Goal: Task Accomplishment & Management: Manage account settings

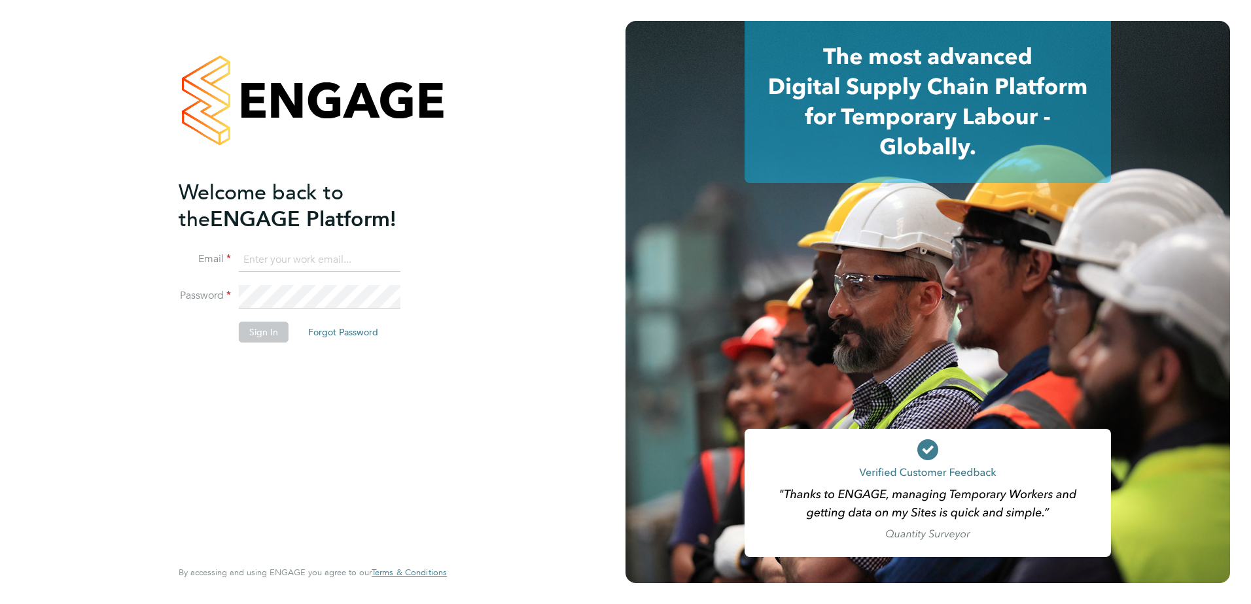
click at [307, 258] on input at bounding box center [320, 261] width 162 height 24
click at [355, 243] on ng-template "Welcome back to the ENGAGE Platform! Email Password Sign In Forgot Password" at bounding box center [306, 267] width 255 height 177
click at [309, 260] on input at bounding box center [320, 261] width 162 height 24
type input "[PERSON_NAME][EMAIL_ADDRESS][DOMAIN_NAME]"
click at [266, 338] on button "Sign In" at bounding box center [264, 332] width 50 height 21
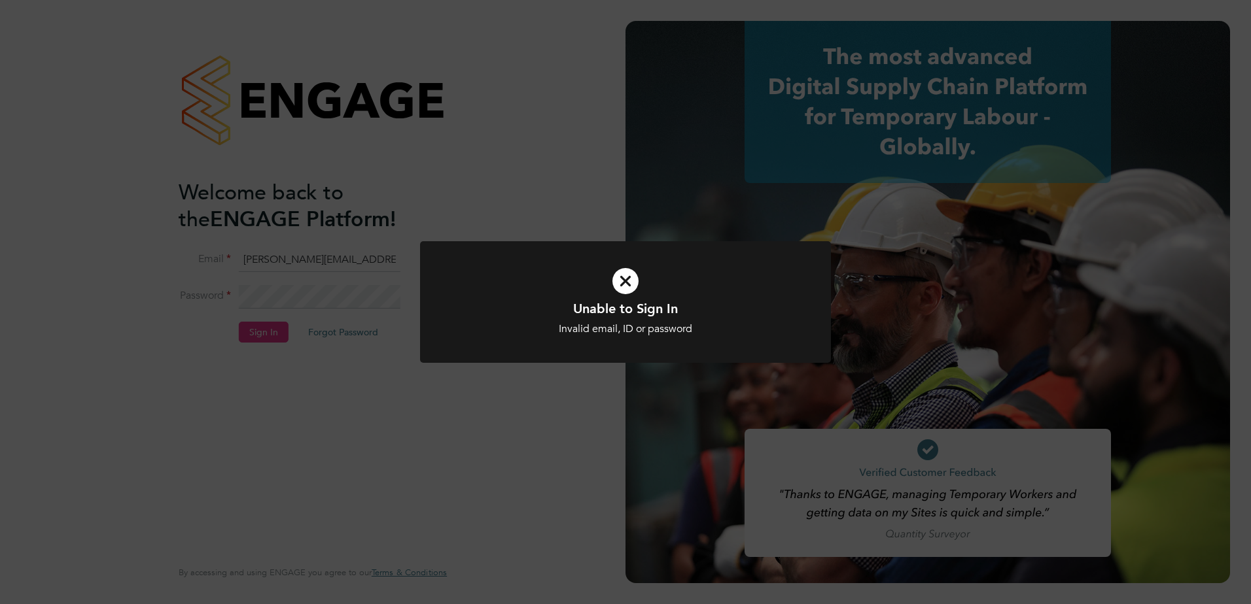
click at [627, 294] on icon at bounding box center [625, 281] width 340 height 51
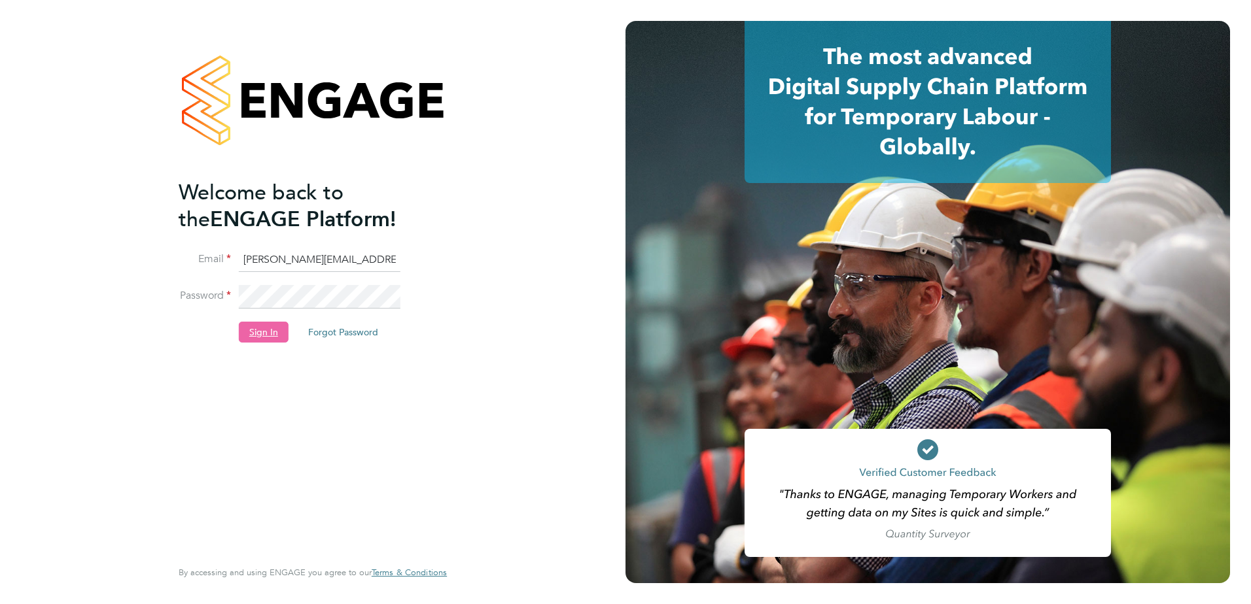
click at [283, 332] on button "Sign In" at bounding box center [264, 332] width 50 height 21
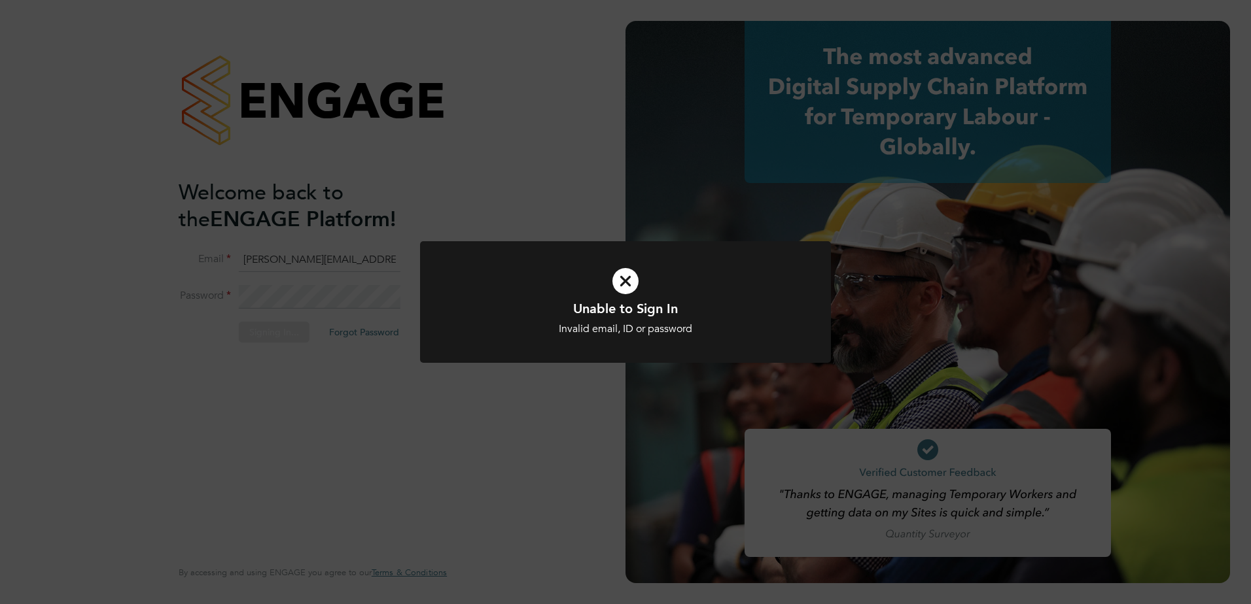
click at [375, 391] on div "Unable to Sign In Invalid email, ID or password Cancel Okay" at bounding box center [625, 302] width 1251 height 604
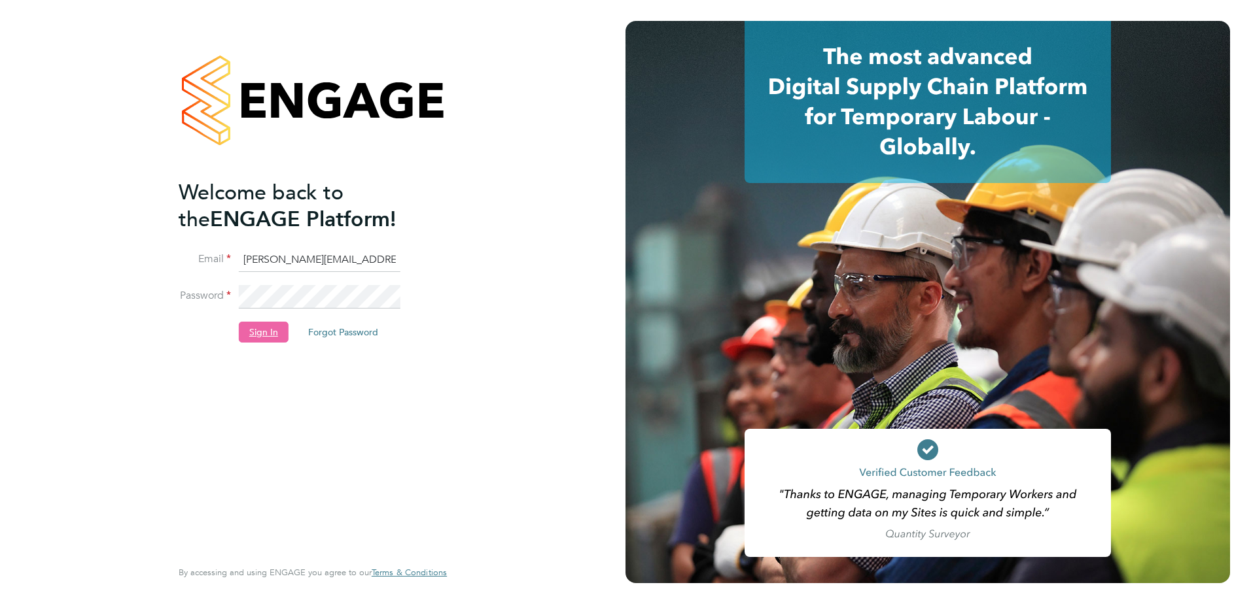
click at [271, 328] on button "Sign In" at bounding box center [264, 332] width 50 height 21
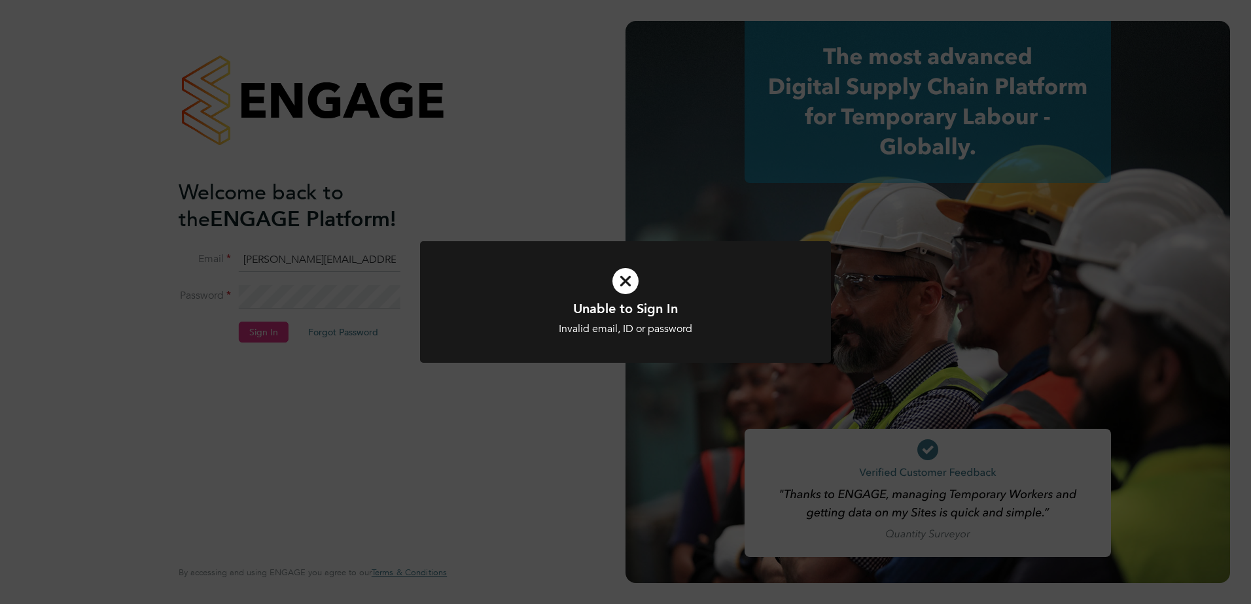
click at [635, 273] on icon at bounding box center [625, 281] width 340 height 51
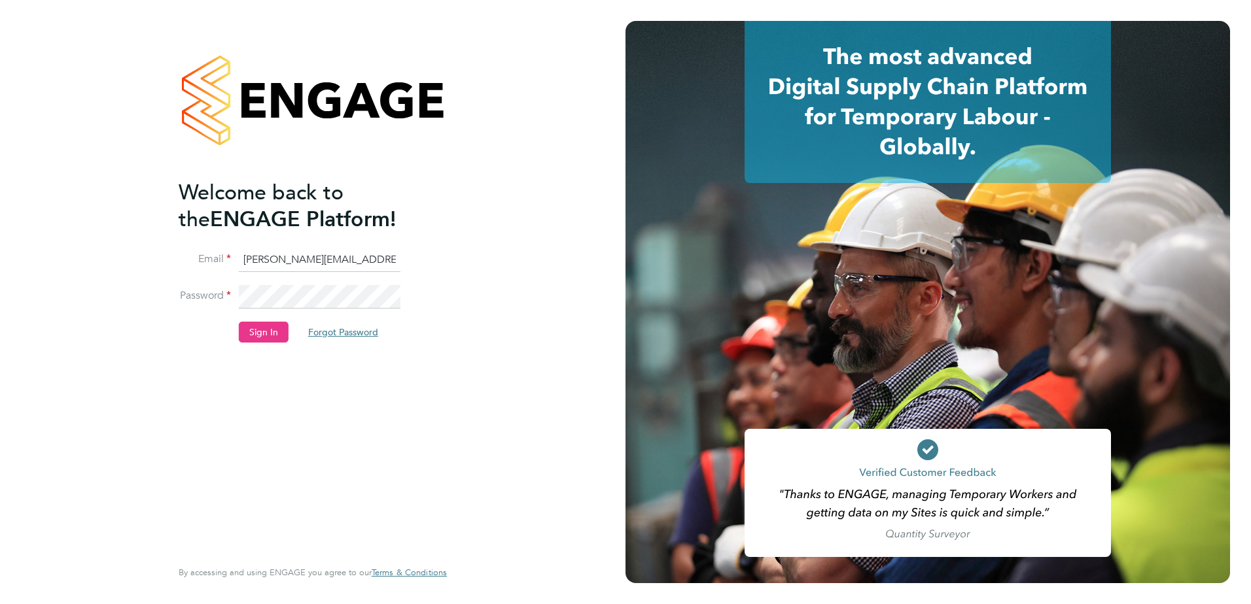
click at [322, 327] on button "Forgot Password" at bounding box center [343, 332] width 91 height 21
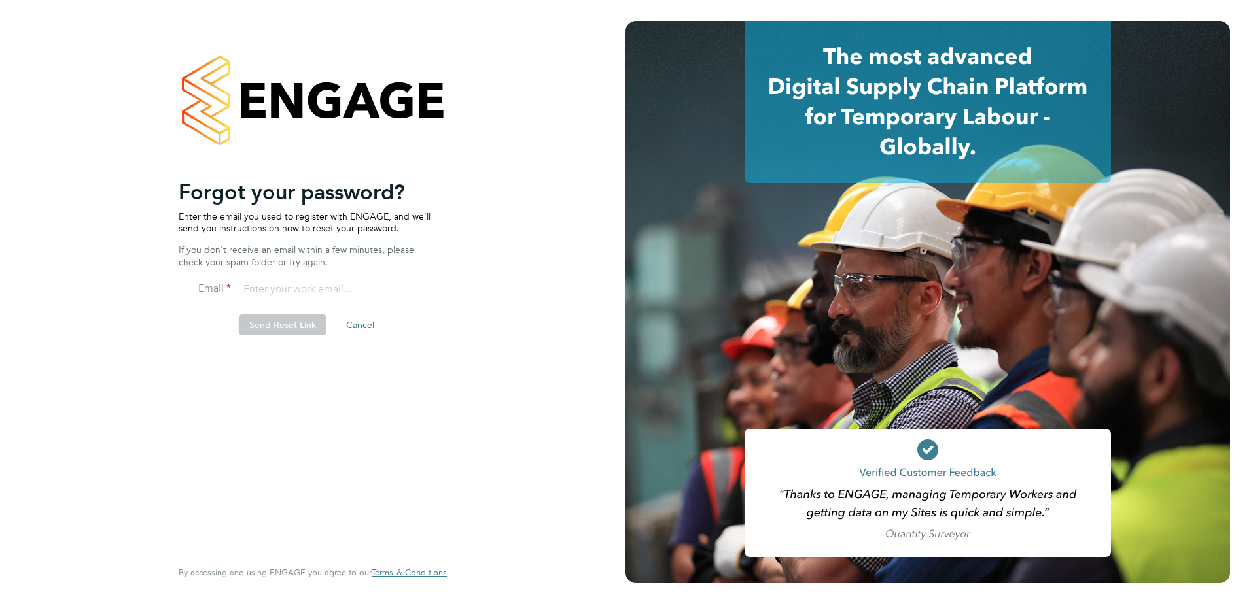
click at [272, 295] on input "email" at bounding box center [320, 290] width 162 height 24
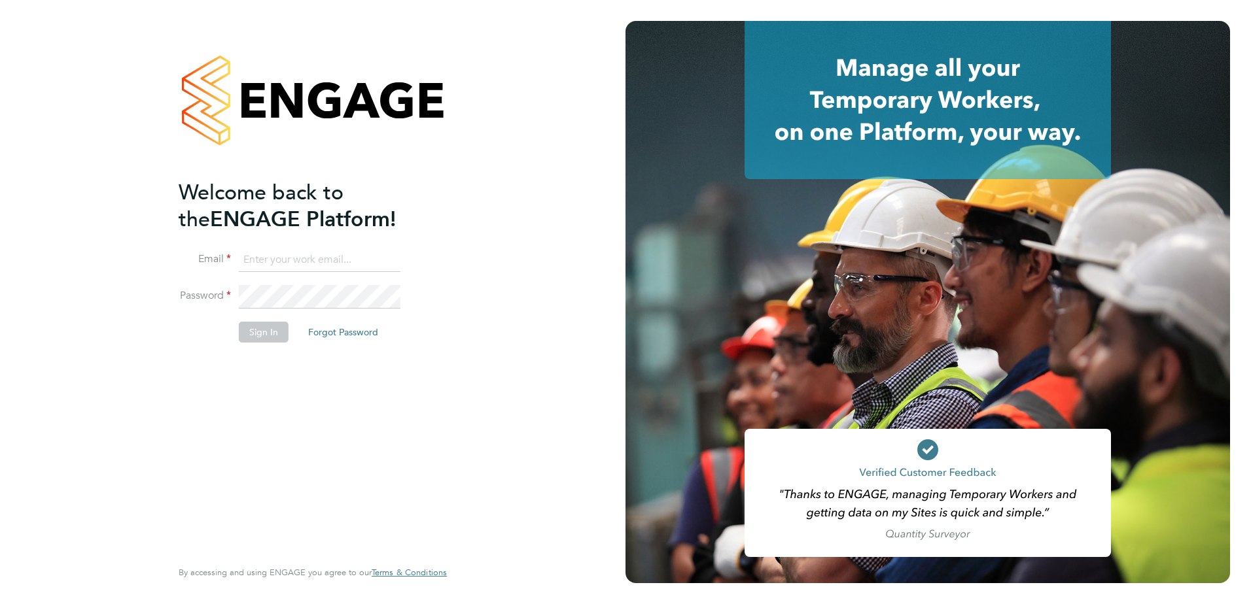
click at [300, 264] on input at bounding box center [320, 261] width 162 height 24
type input "[PERSON_NAME][EMAIL_ADDRESS][DOMAIN_NAME]"
click at [344, 333] on button "Forgot Password" at bounding box center [343, 332] width 91 height 21
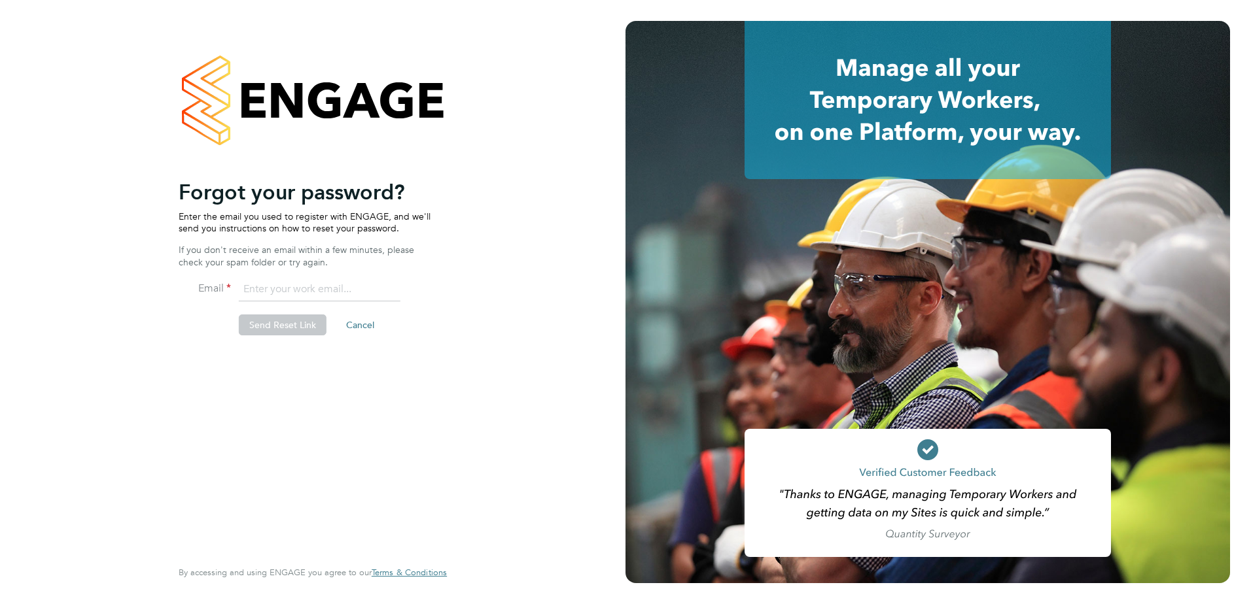
click at [277, 293] on input "email" at bounding box center [320, 290] width 162 height 24
click at [468, 273] on div "Welcome back to the ENGAGE Platform! Email [PERSON_NAME][EMAIL_ADDRESS][DOMAIN_…" at bounding box center [312, 302] width 321 height 604
click at [313, 292] on input "[PERSON_NAME][DOMAIN_NAME]" at bounding box center [320, 290] width 162 height 24
click at [447, 291] on div "Welcome back to the ENGAGE Platform! Email [PERSON_NAME][EMAIL_ADDRESS][DOMAIN_…" at bounding box center [313, 299] width 268 height 557
click at [328, 297] on input "[PERSON_NAME][DOMAIN_NAME]" at bounding box center [320, 290] width 162 height 24
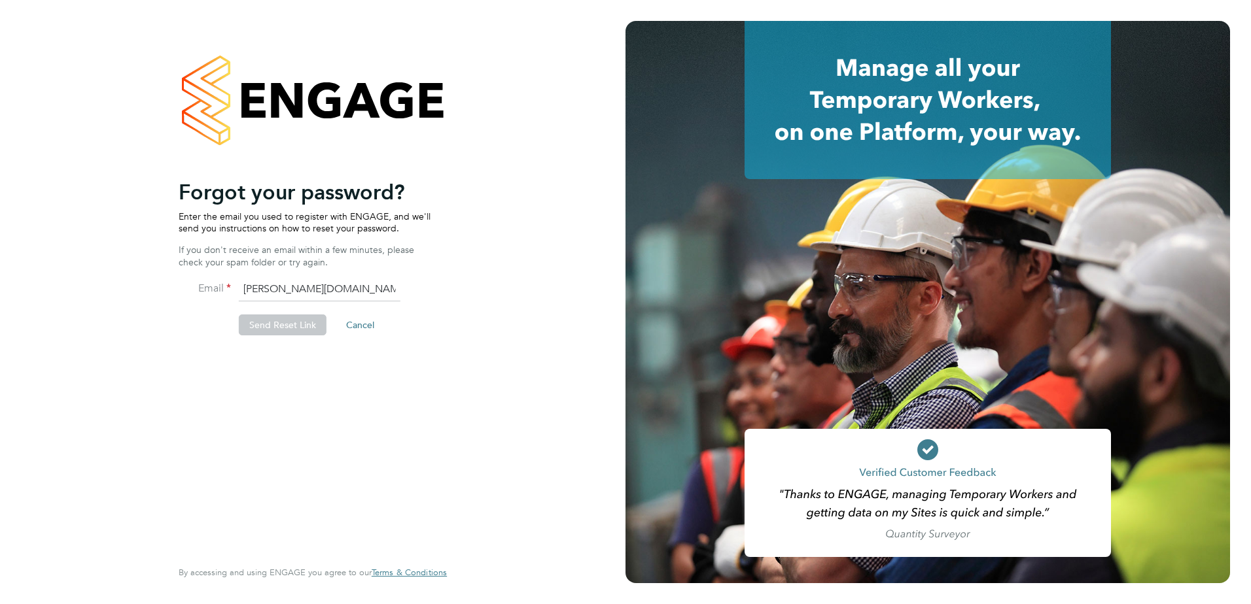
type input "[PERSON_NAME][EMAIL_ADDRESS][DOMAIN_NAME]"
click at [508, 281] on div "Welcome back to the ENGAGE Platform! Email [PERSON_NAME][EMAIL_ADDRESS][DOMAIN_…" at bounding box center [312, 302] width 625 height 604
click at [294, 328] on button "Send Reset Link" at bounding box center [283, 325] width 88 height 21
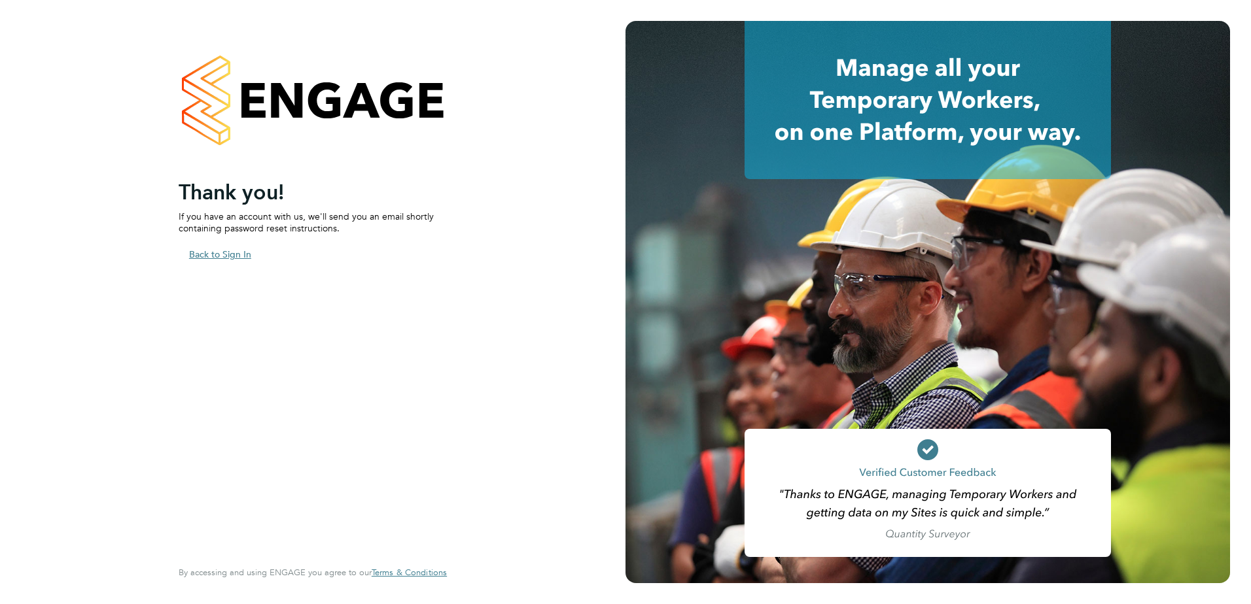
click at [232, 261] on button "Back to Sign In" at bounding box center [220, 254] width 83 height 21
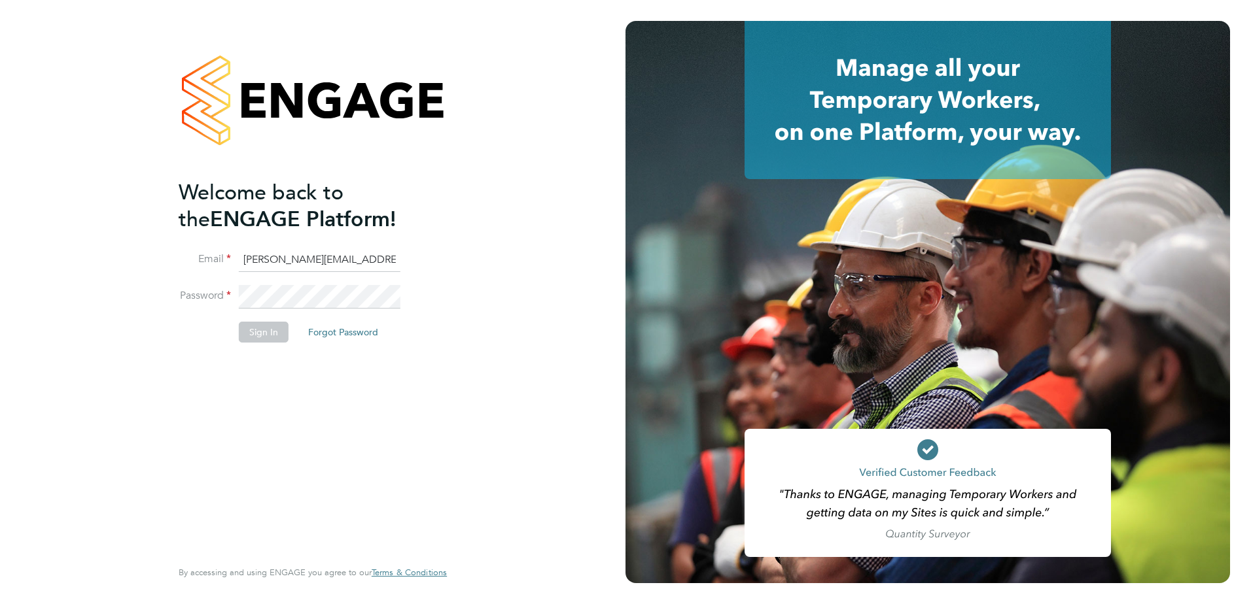
click at [322, 257] on input "[PERSON_NAME][EMAIL_ADDRESS][DOMAIN_NAME]" at bounding box center [320, 261] width 162 height 24
type input "[PERSON_NAME].@[DOMAIN_NAME]"
click at [460, 348] on div "Welcome back to the ENGAGE Platform! Email [PERSON_NAME].@[DOMAIN_NAME] Passwor…" at bounding box center [312, 302] width 321 height 604
